Goal: Task Accomplishment & Management: Use online tool/utility

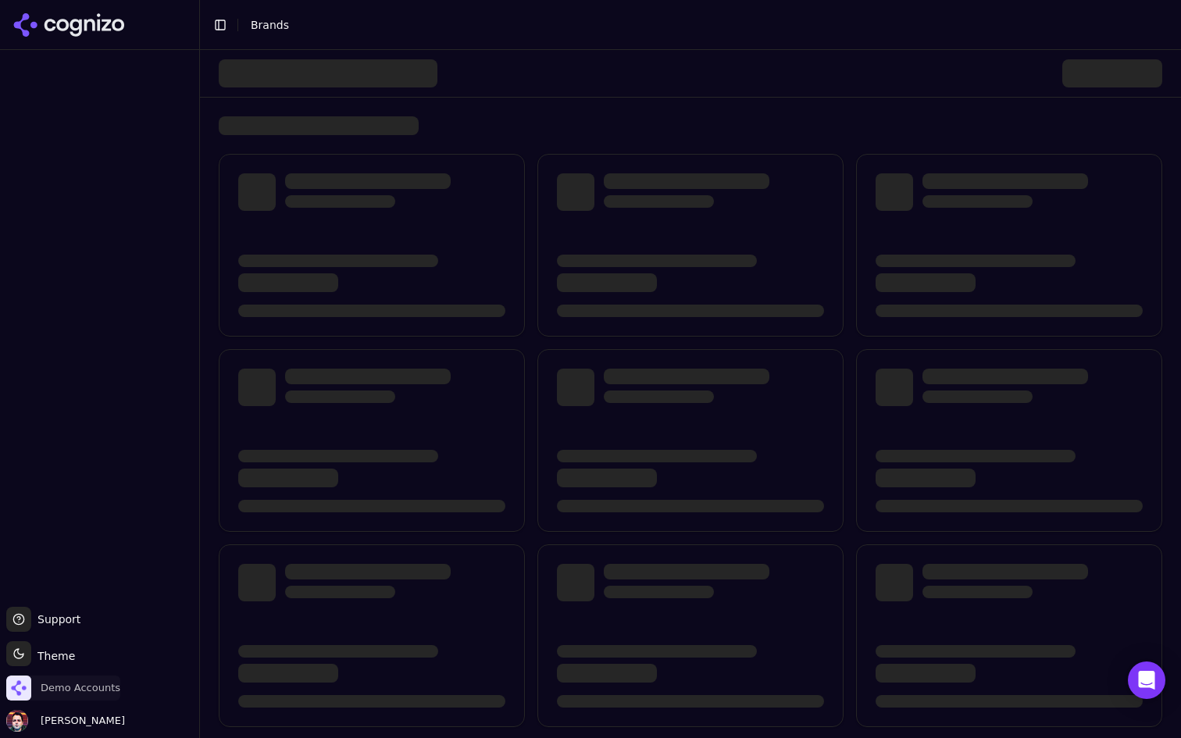
click at [64, 687] on span "Demo Accounts" at bounding box center [81, 688] width 80 height 14
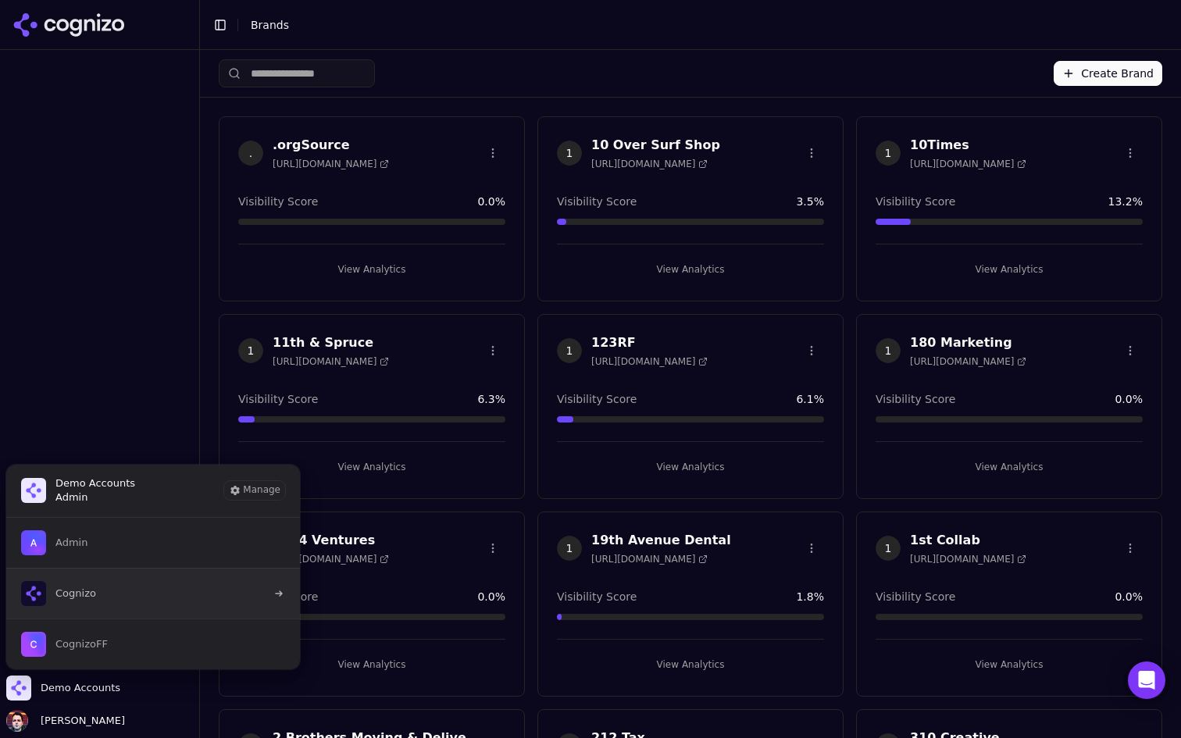
click at [122, 582] on button "Cognizo" at bounding box center [152, 593] width 295 height 51
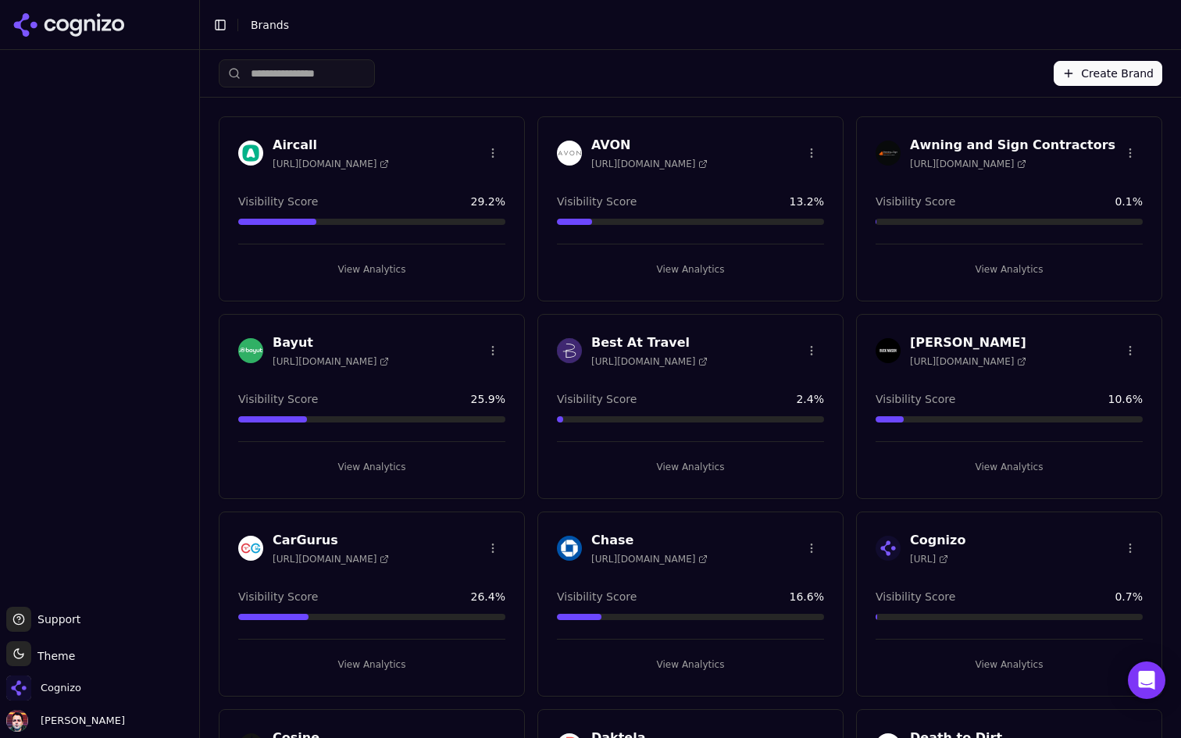
click at [295, 73] on input "search" at bounding box center [297, 73] width 156 height 28
click at [402, 274] on button "View Analytics" at bounding box center [371, 269] width 267 height 25
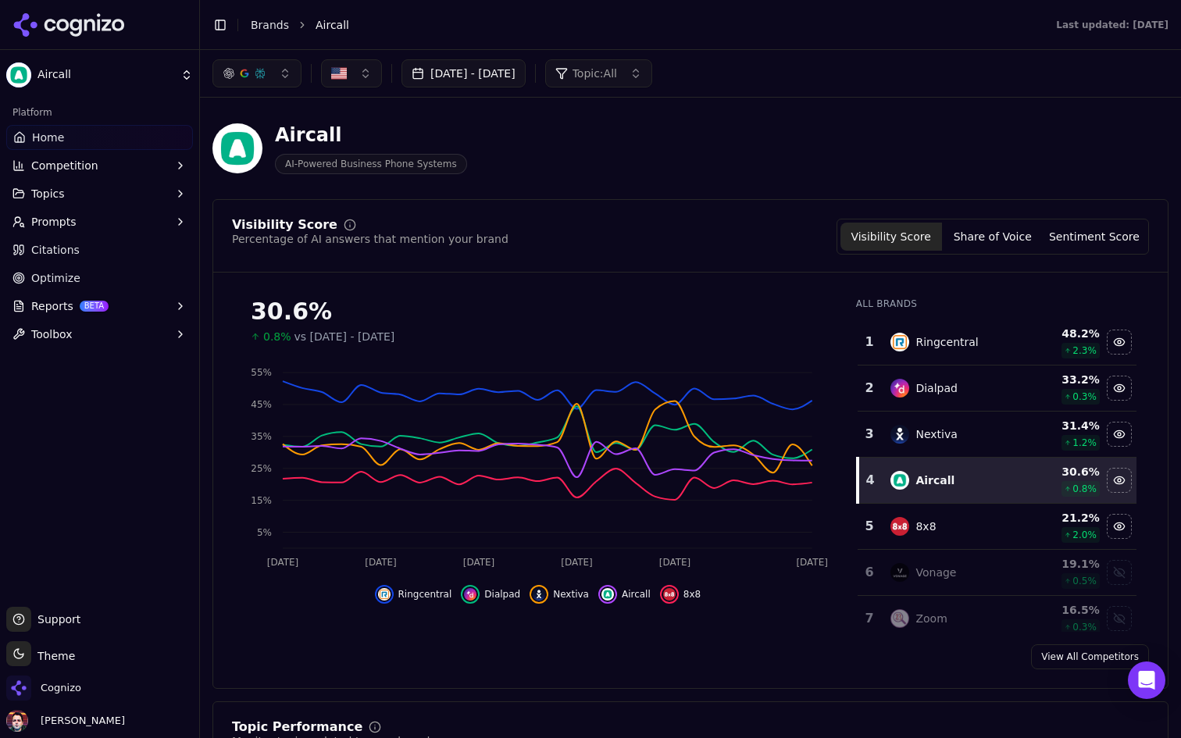
click at [108, 271] on link "Optimize" at bounding box center [99, 278] width 187 height 25
